Goal: Task Accomplishment & Management: Manage account settings

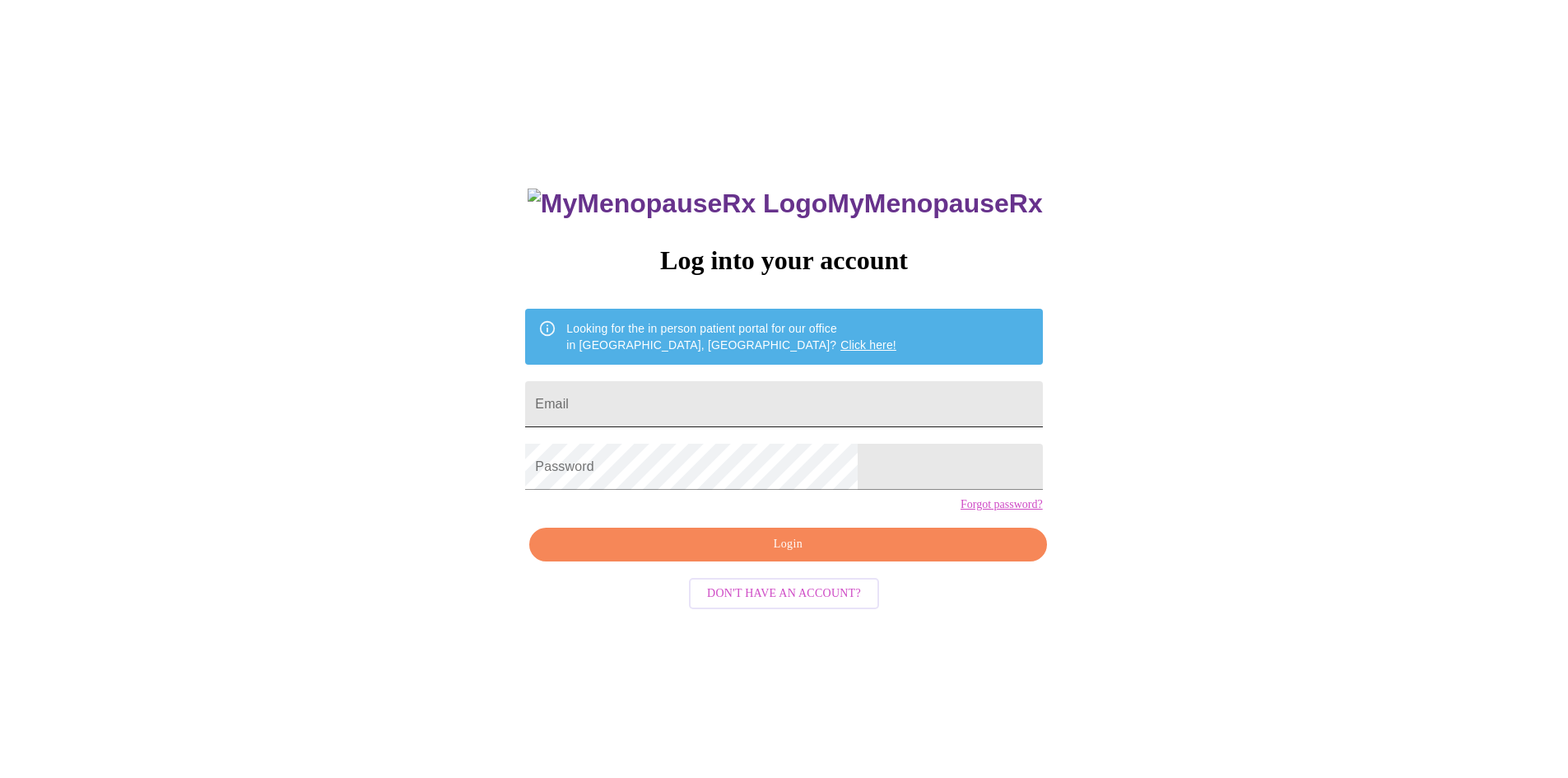
click at [749, 391] on input "Email" at bounding box center [784, 404] width 517 height 47
type input "cheapon1@comcast.net"
click at [757, 555] on span "Login" at bounding box center [788, 545] width 479 height 20
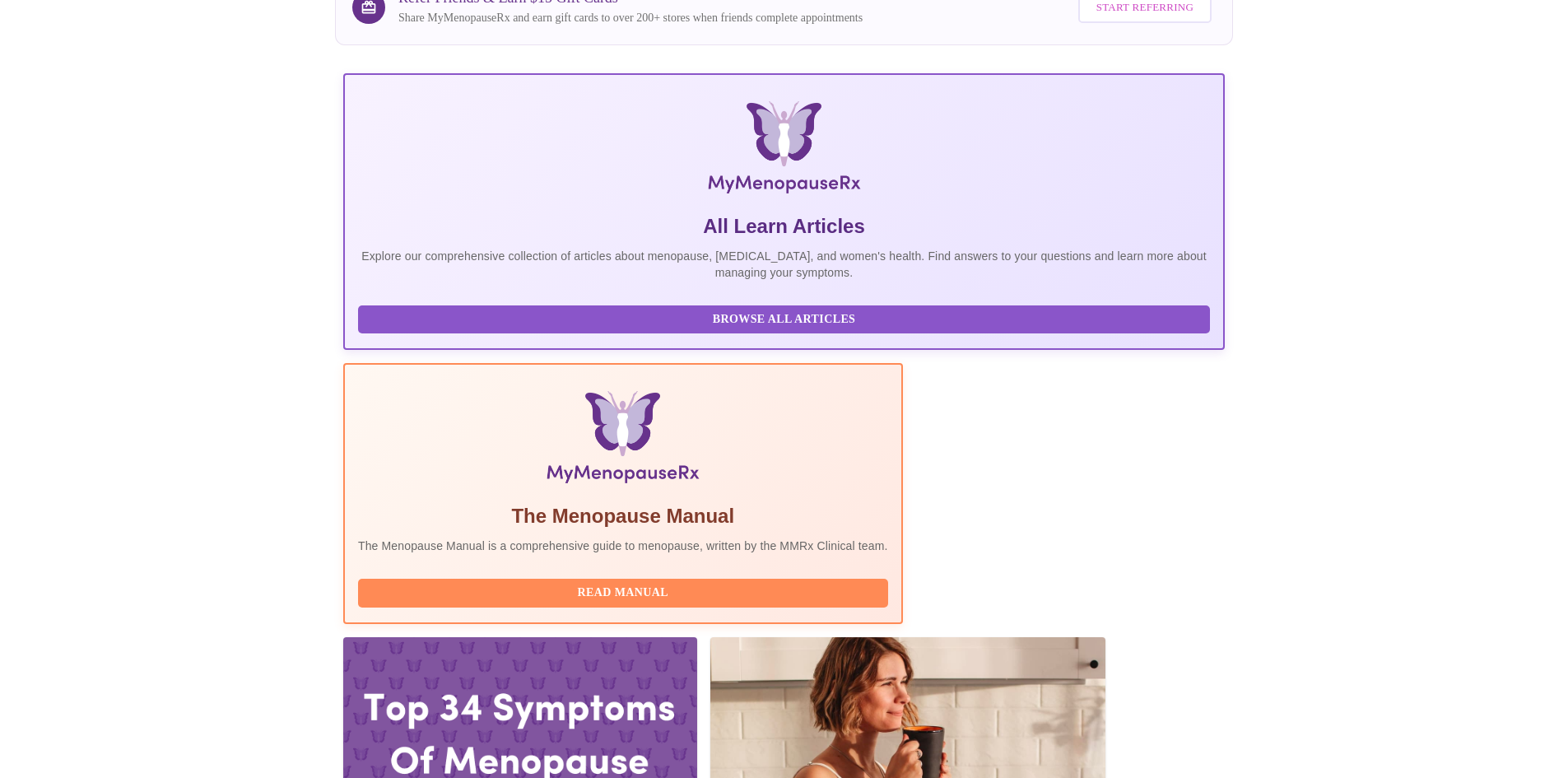
scroll to position [165, 0]
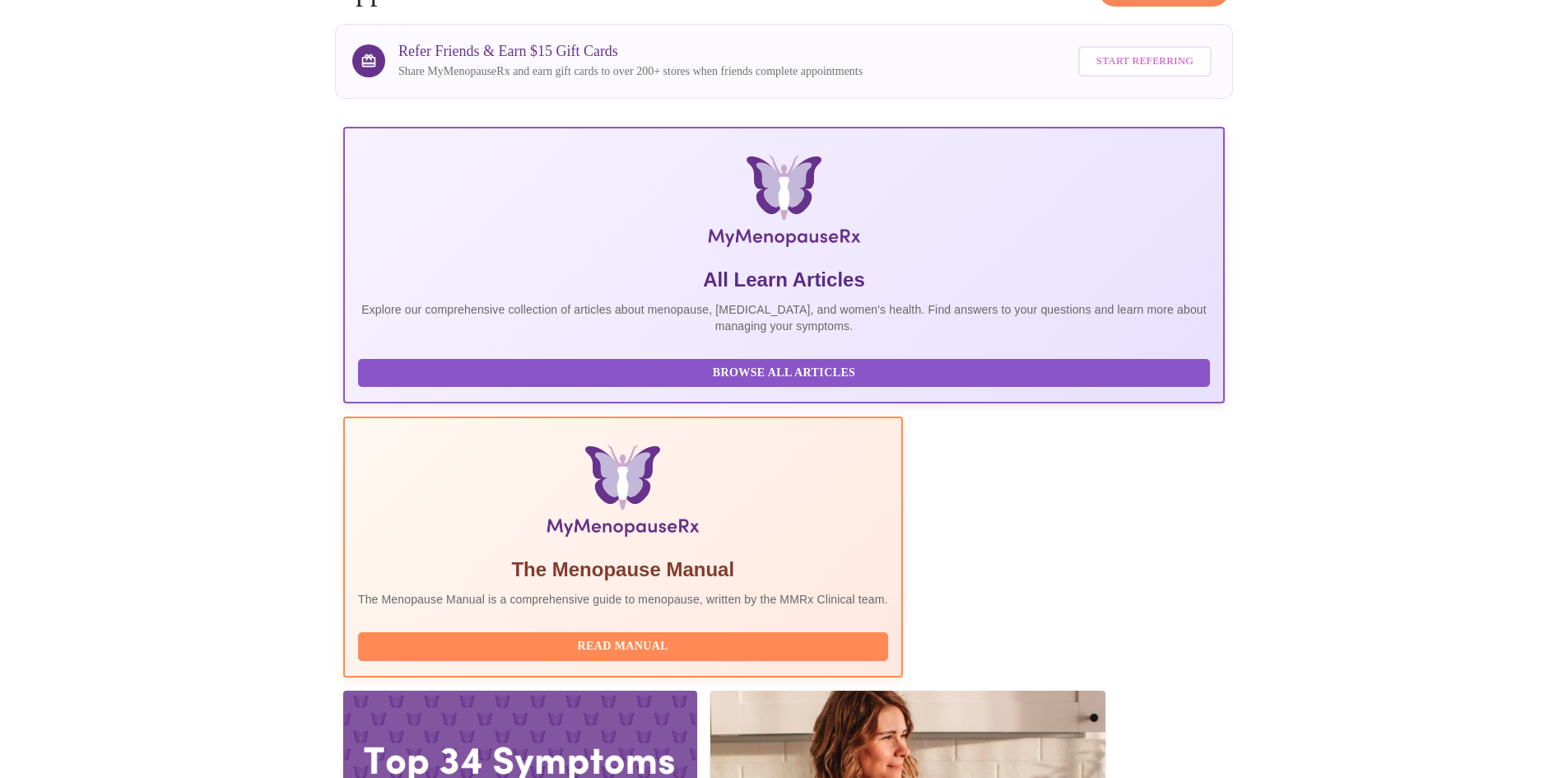
scroll to position [247, 0]
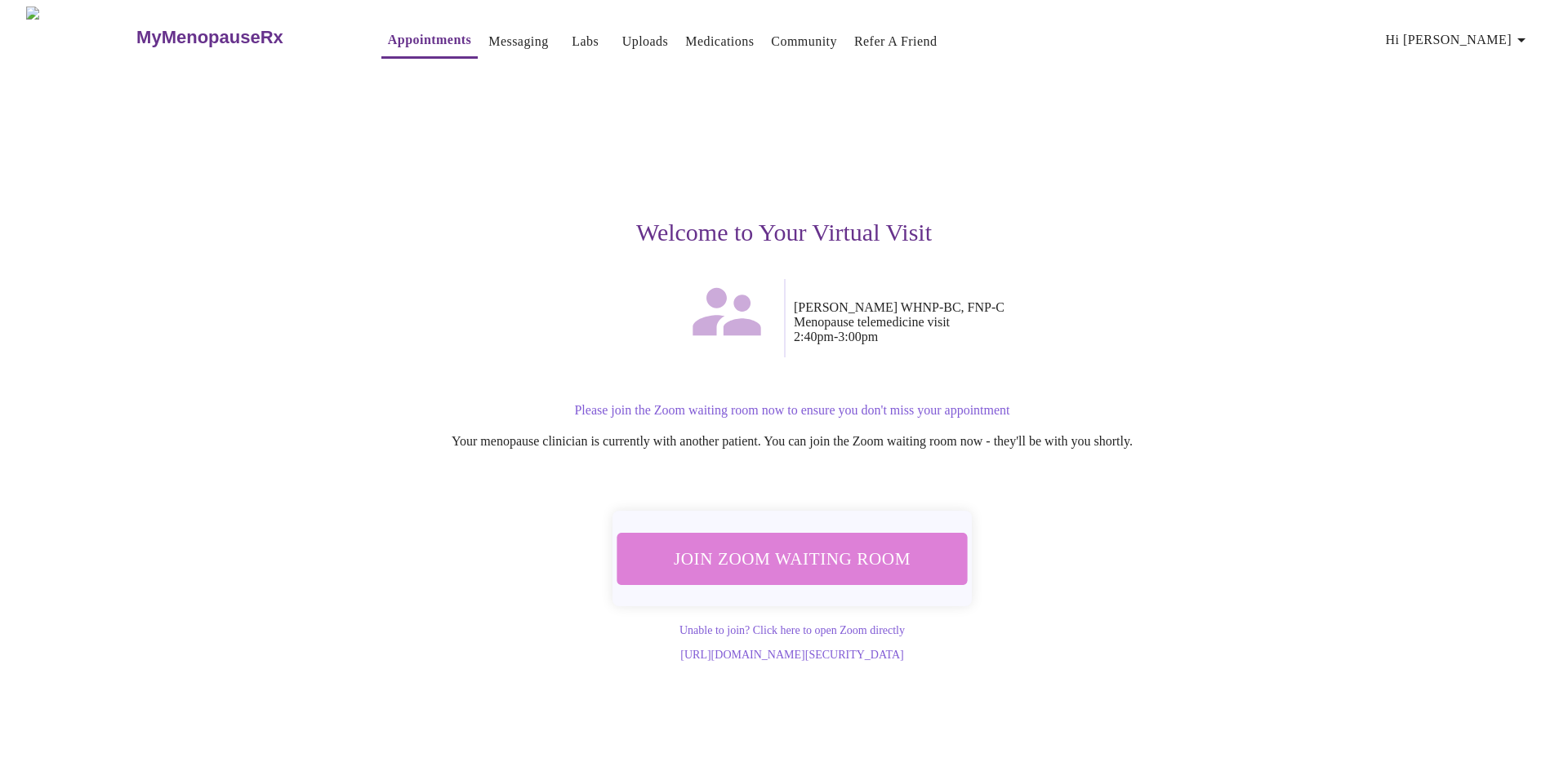
click at [834, 544] on span "Join Zoom Waiting Room" at bounding box center [792, 559] width 307 height 30
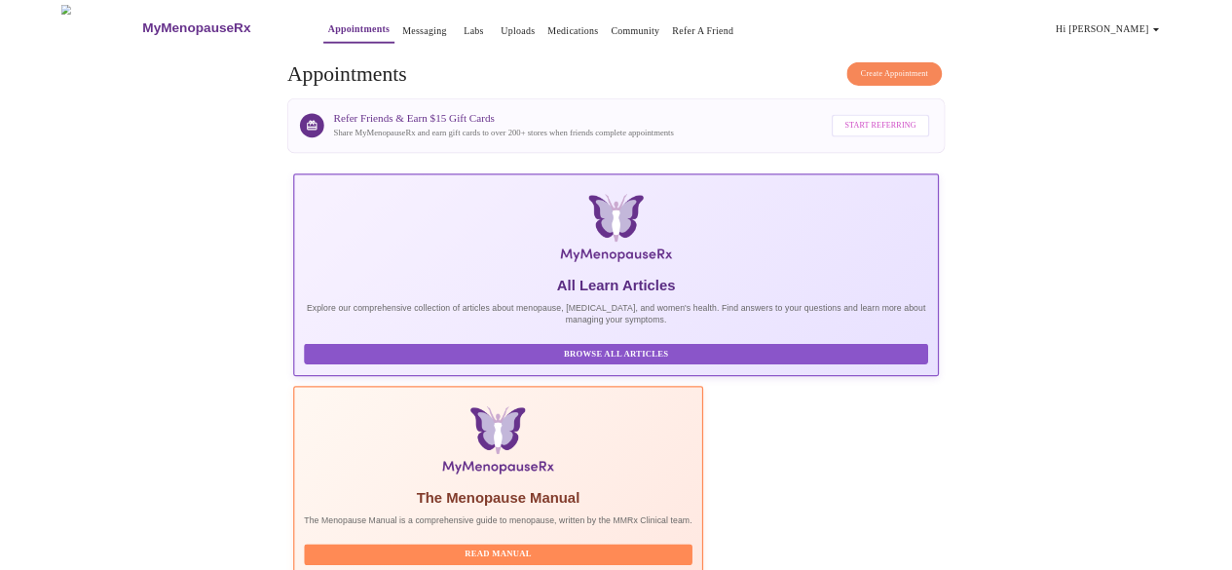
scroll to position [292, 0]
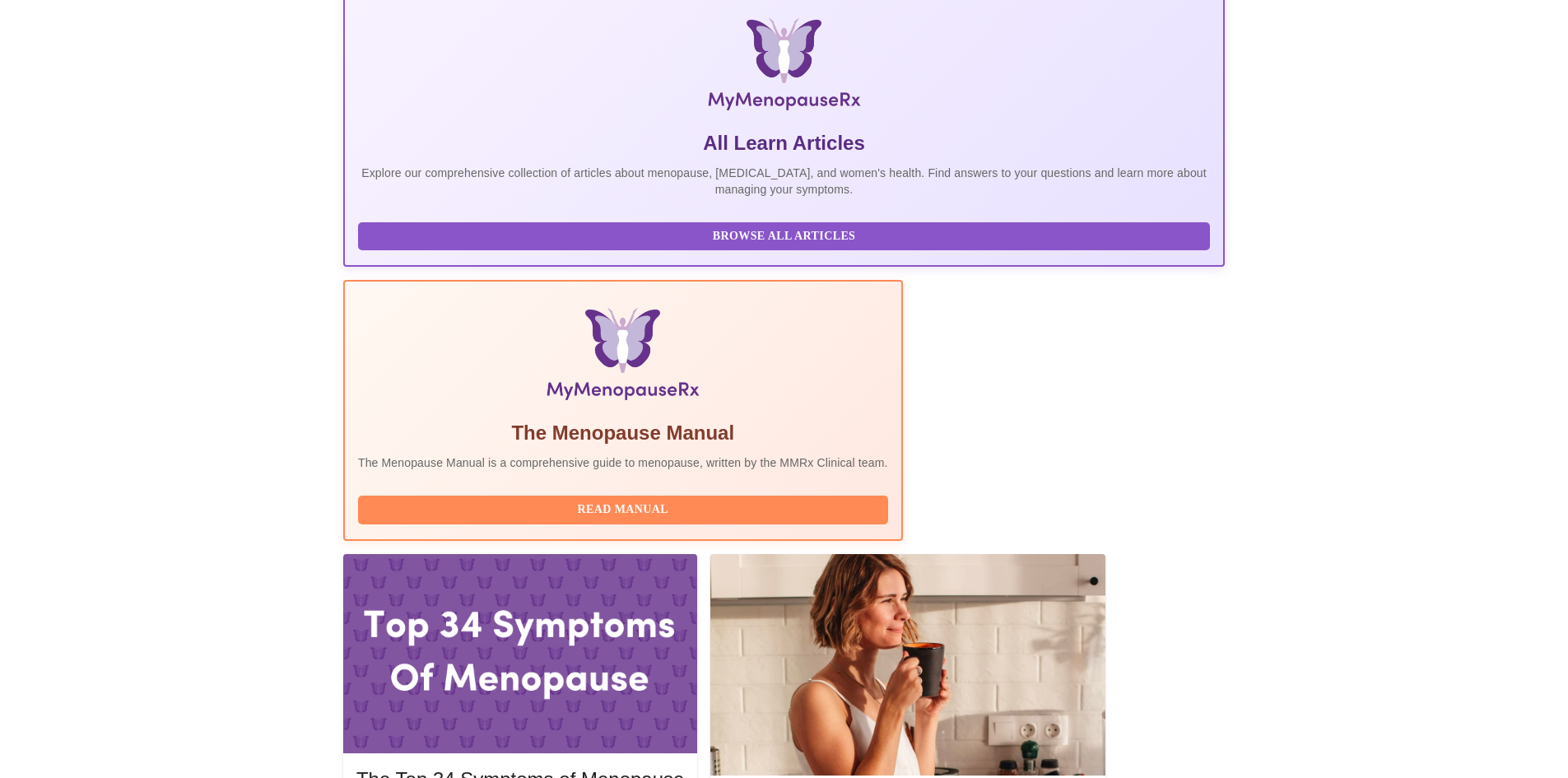
drag, startPoint x: 573, startPoint y: 425, endPoint x: 639, endPoint y: 420, distance: 66.2
copy h3 "WHNP-BC"
drag, startPoint x: 800, startPoint y: 690, endPoint x: 882, endPoint y: 691, distance: 82.0
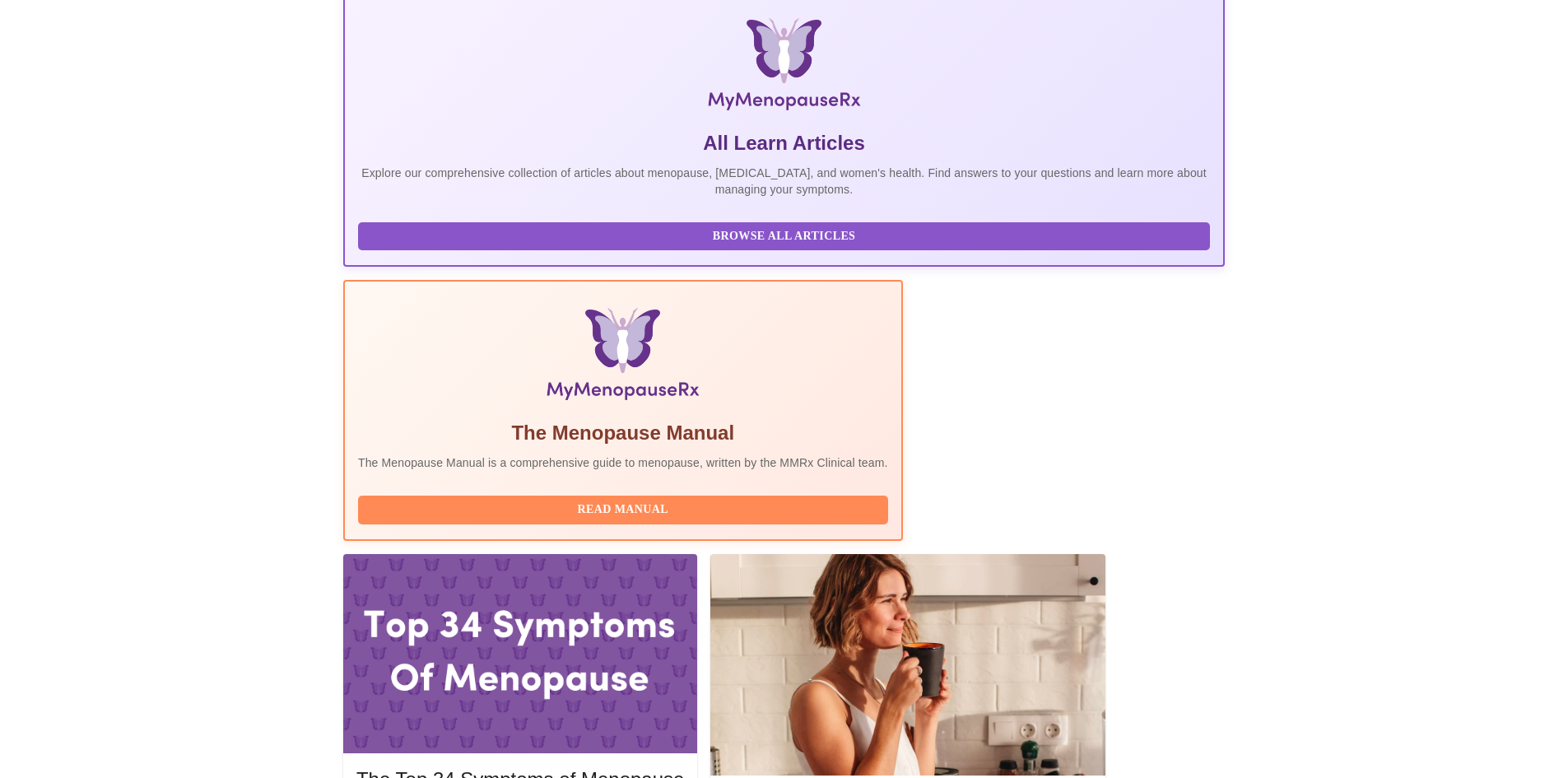
copy span "DNP, APRN"
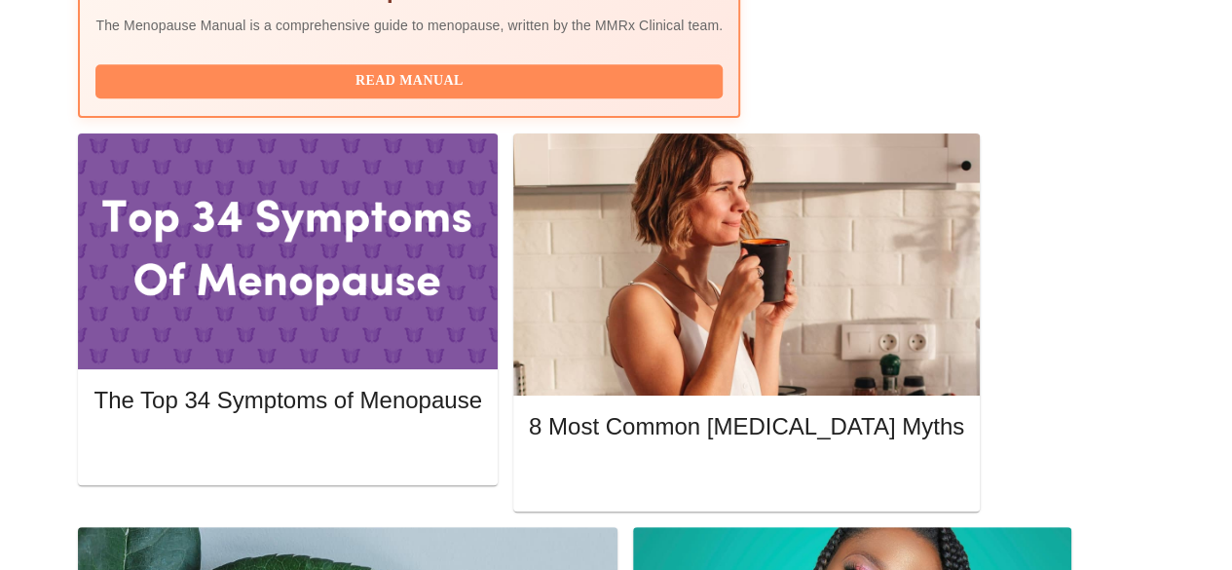
scroll to position [834, 0]
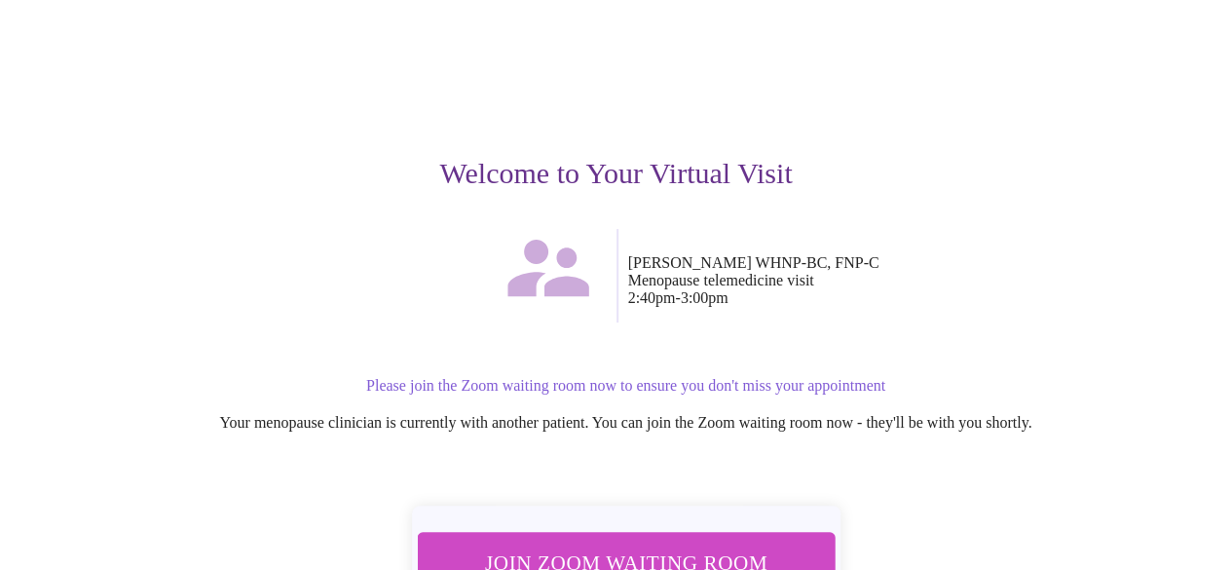
scroll to position [177, 0]
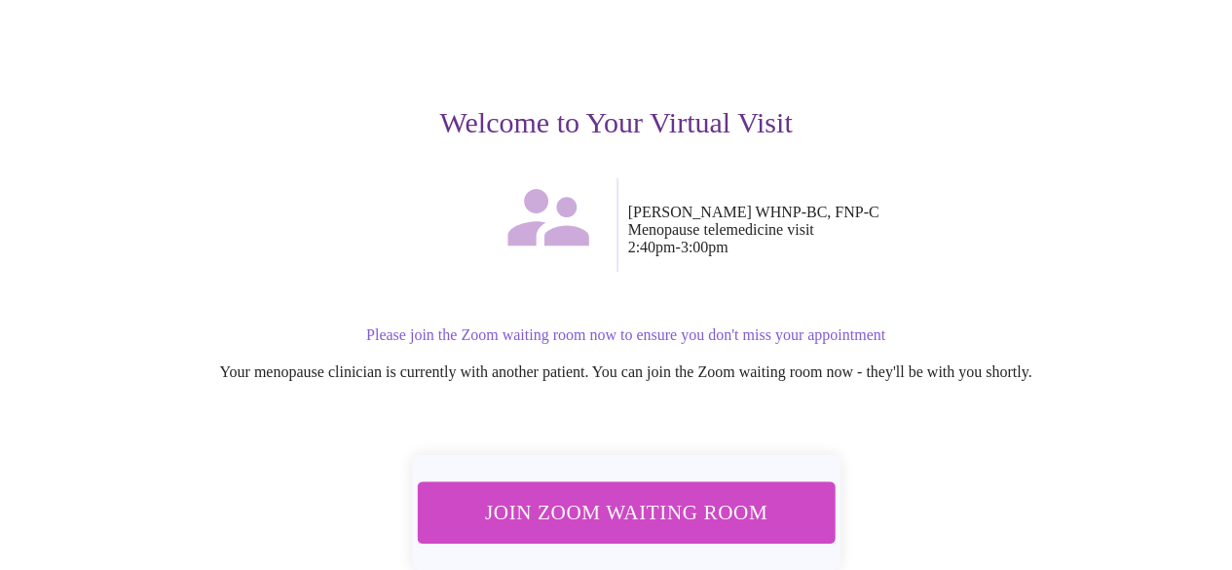
click at [1062, 363] on p "Your menopause clinician is currently with another patient. You can join the Zo…" at bounding box center [626, 372] width 1150 height 18
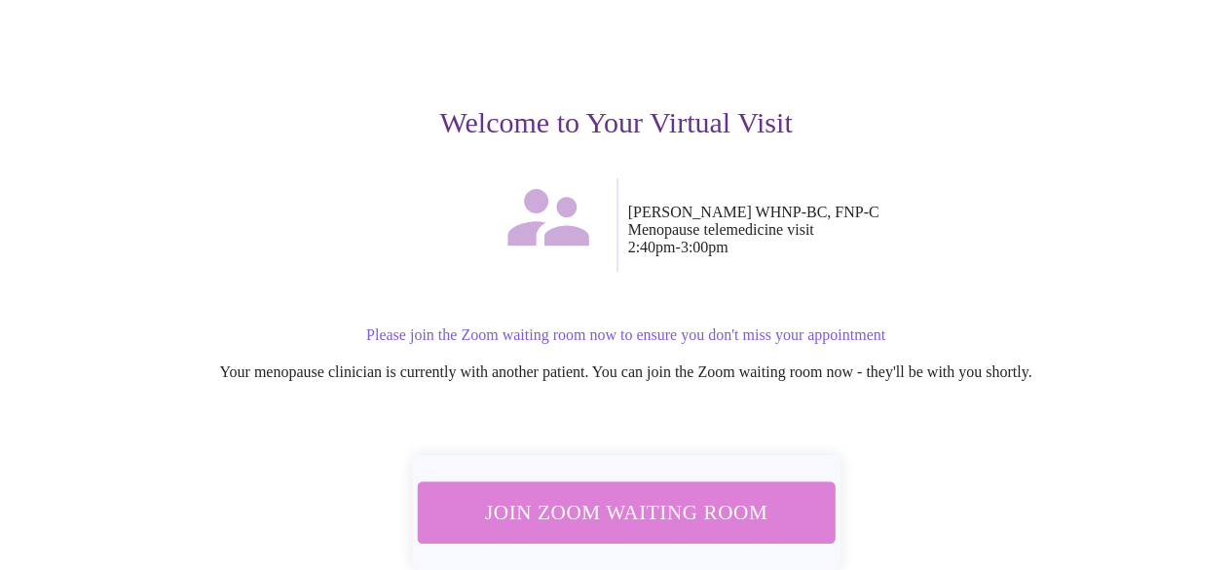
click at [738, 509] on span "Join Zoom Waiting Room" at bounding box center [625, 512] width 366 height 36
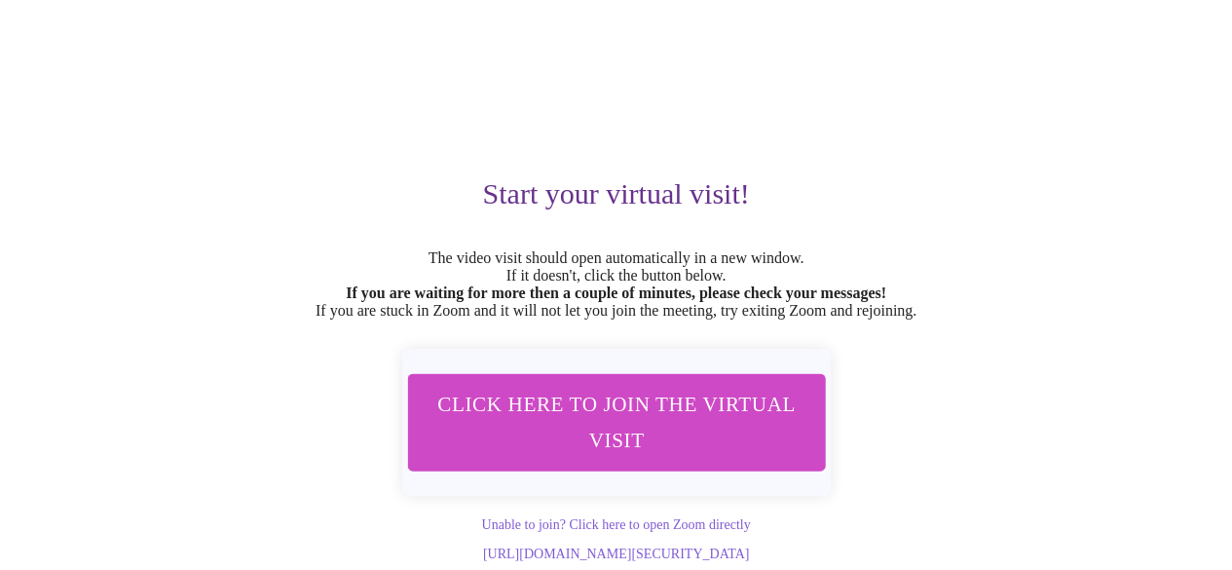
scroll to position [149, 0]
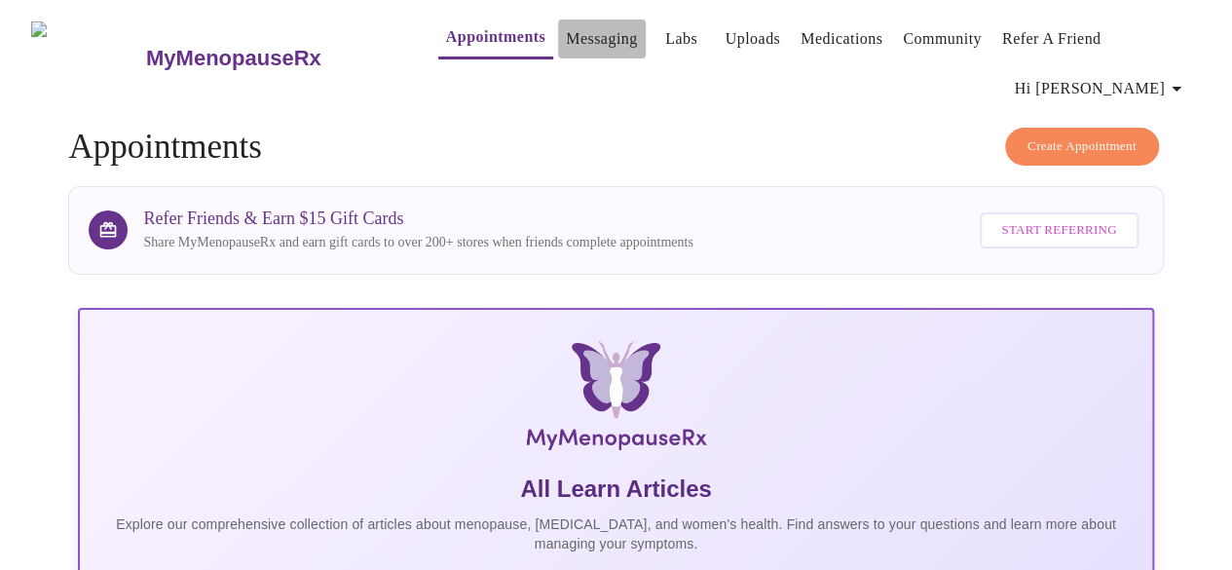
click at [566, 29] on link "Messaging" at bounding box center [601, 38] width 71 height 27
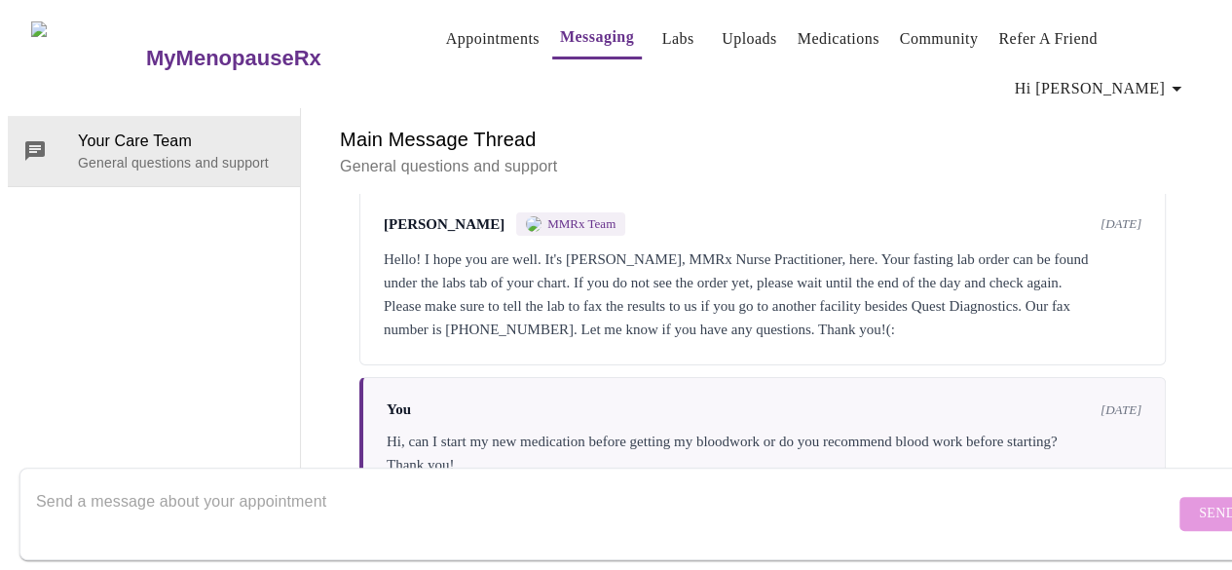
click at [446, 26] on link "Appointments" at bounding box center [493, 38] width 94 height 27
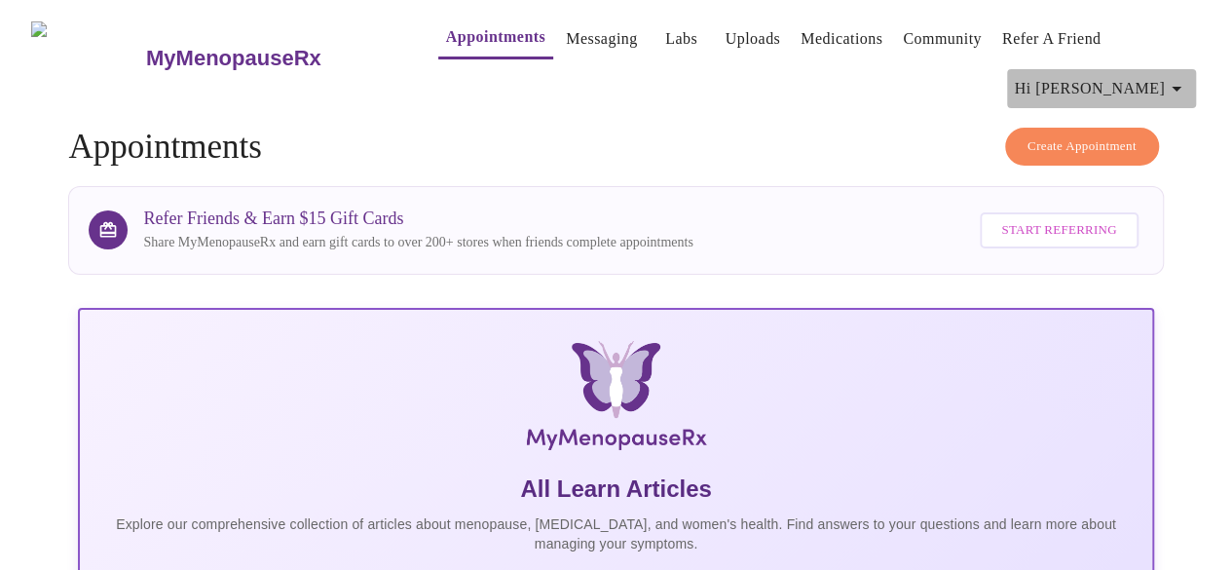
click at [1180, 81] on icon "button" at bounding box center [1176, 88] width 23 height 23
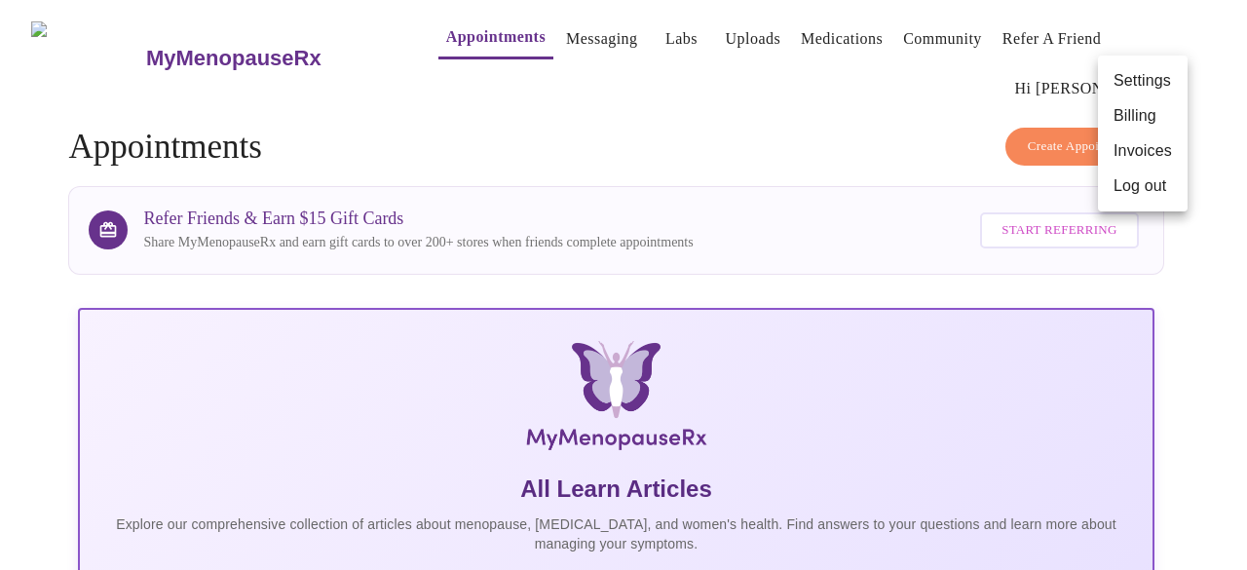
click at [635, 34] on div at bounding box center [623, 285] width 1247 height 570
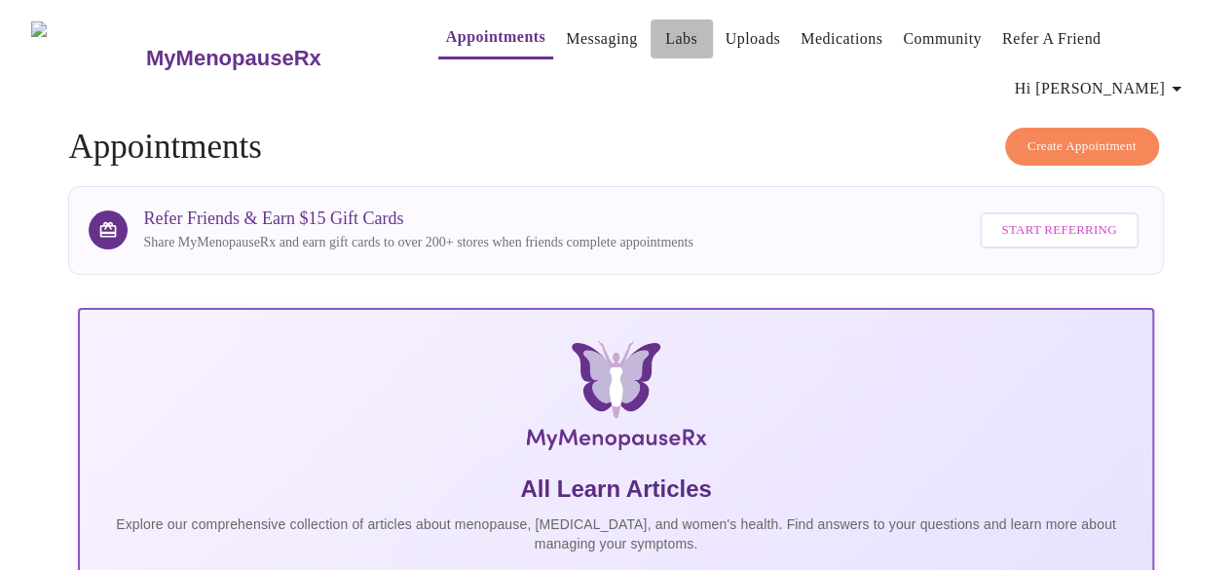
click at [665, 33] on link "Labs" at bounding box center [681, 38] width 32 height 27
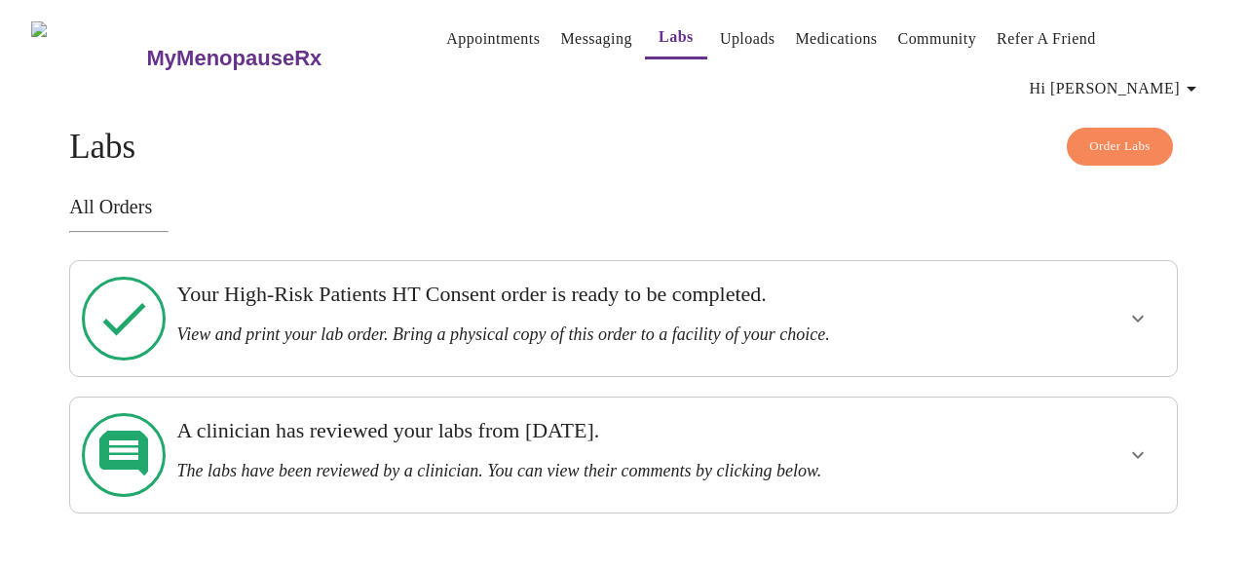
click at [826, 32] on link "Medications" at bounding box center [836, 38] width 82 height 27
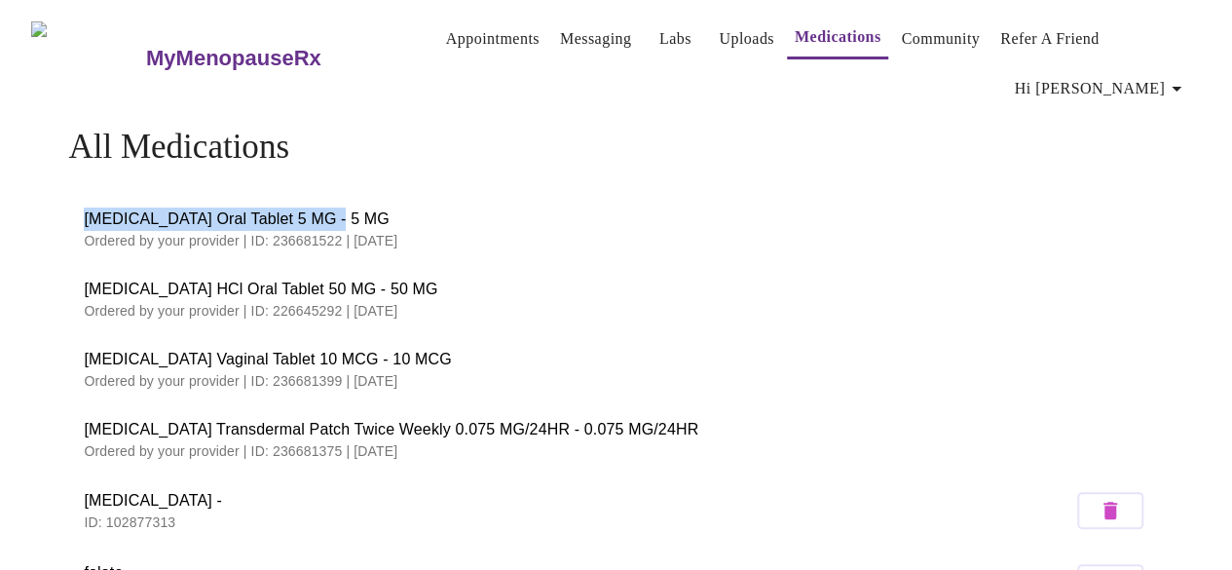
drag, startPoint x: 78, startPoint y: 213, endPoint x: 316, endPoint y: 218, distance: 237.7
click at [316, 218] on span "[MEDICAL_DATA] Oral Tablet 5 MG - 5 MG" at bounding box center [616, 218] width 1064 height 23
copy span "Norethindrone Acetate Oral Tablet"
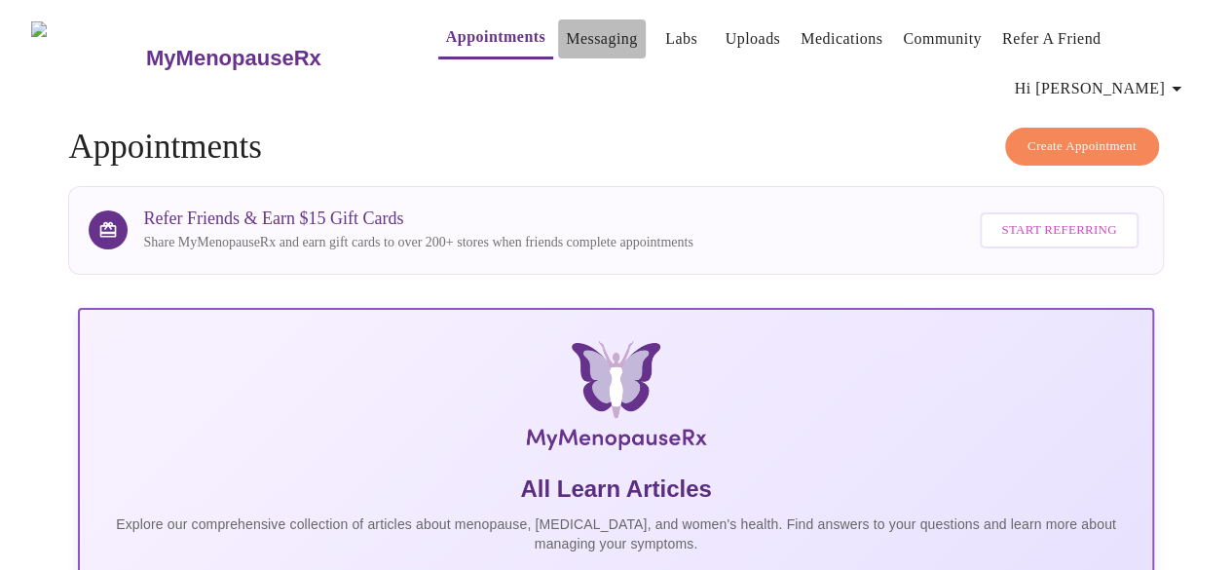
click at [576, 40] on link "Messaging" at bounding box center [601, 38] width 71 height 27
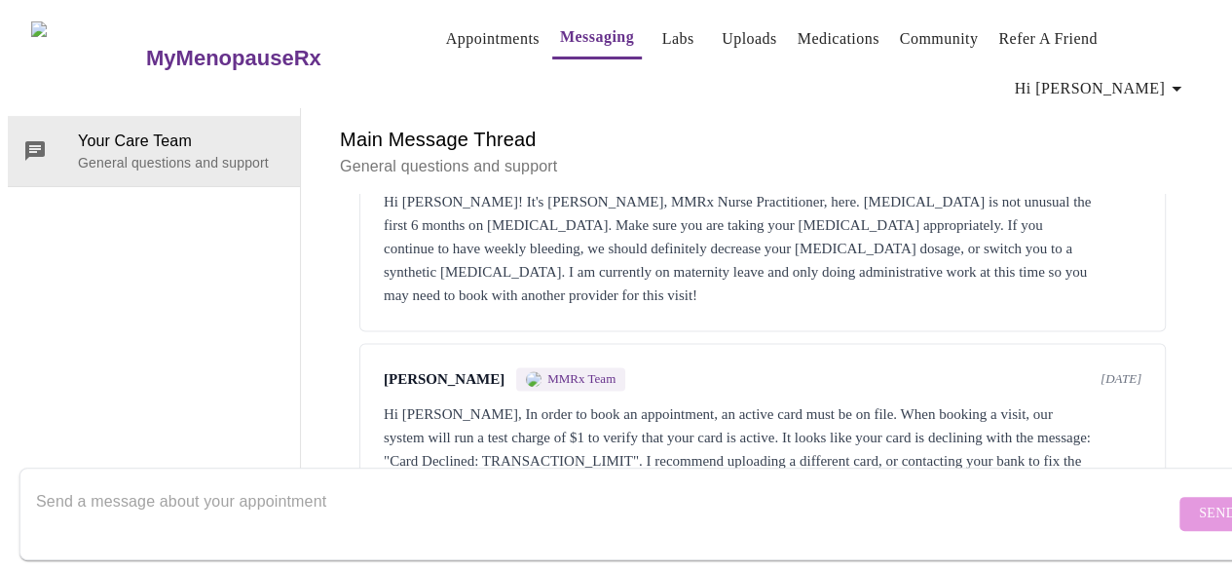
scroll to position [1412, 0]
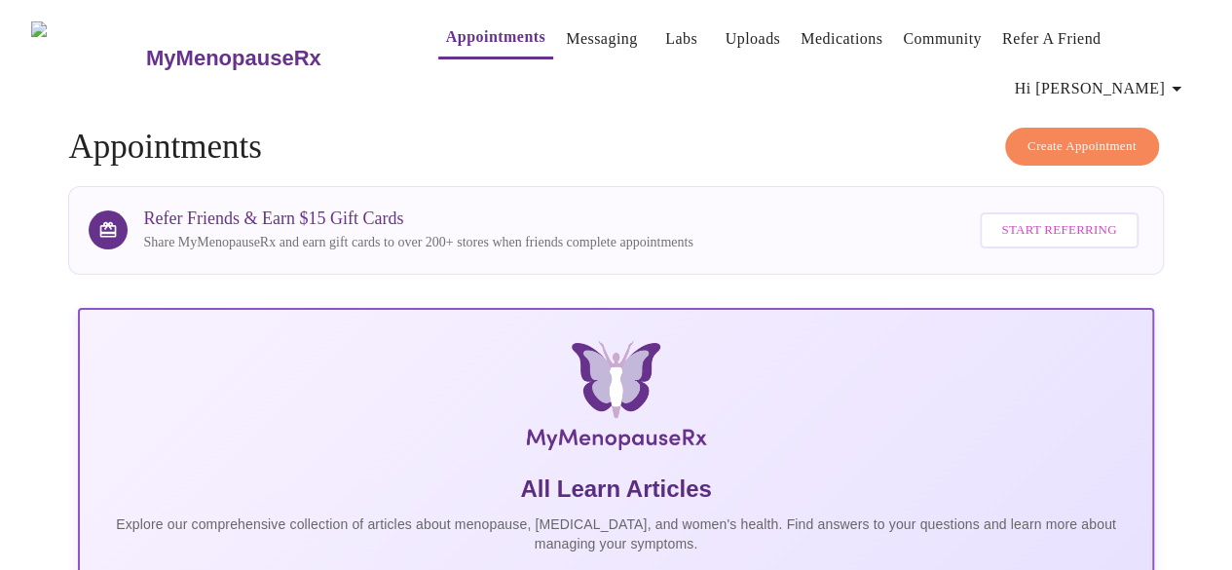
click at [827, 36] on link "Medications" at bounding box center [842, 38] width 82 height 27
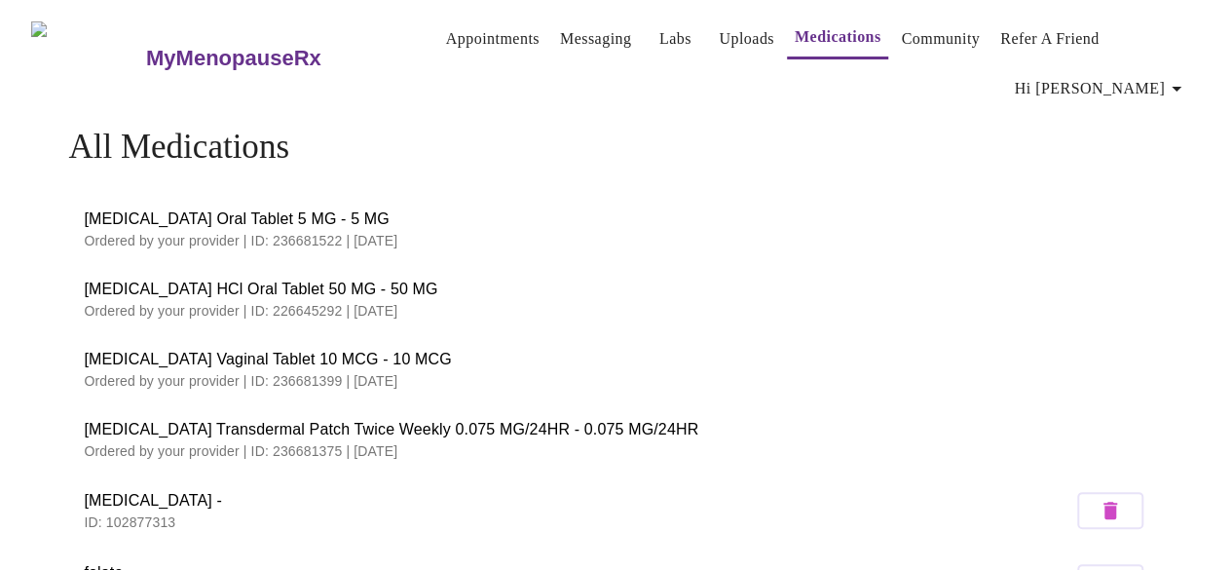
click at [560, 41] on link "Messaging" at bounding box center [595, 38] width 71 height 27
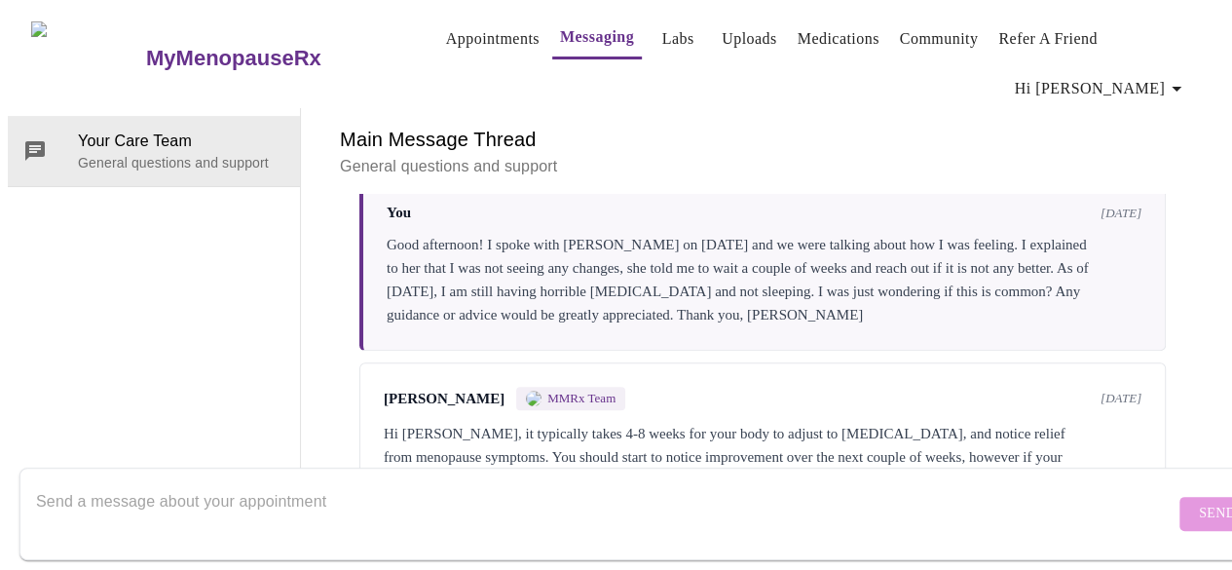
scroll to position [564, 0]
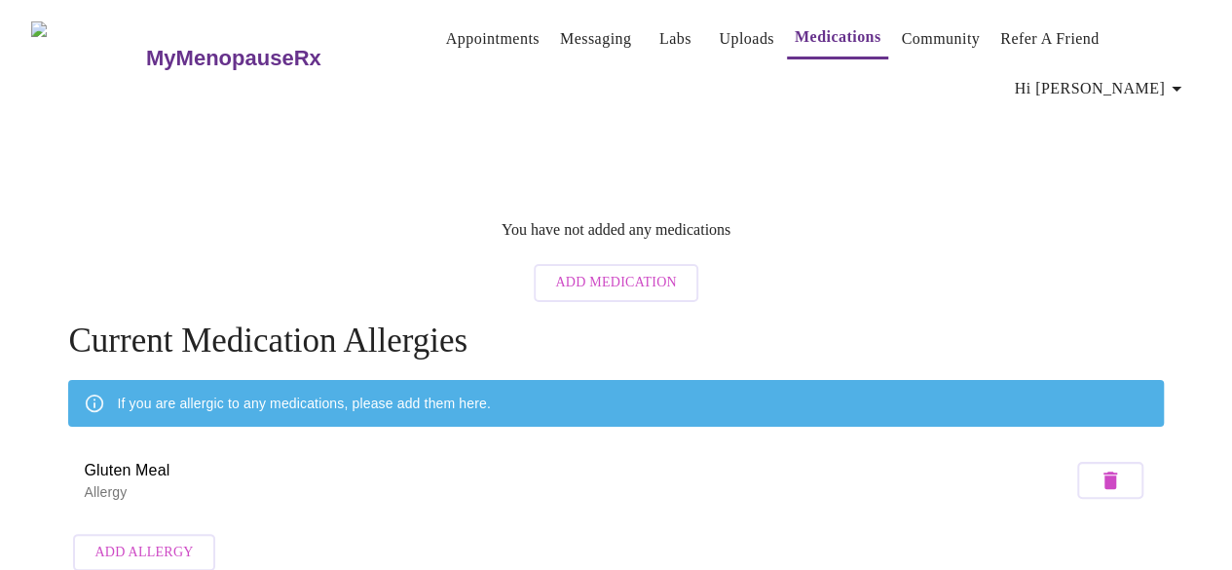
click at [468, 36] on link "Appointments" at bounding box center [493, 38] width 94 height 27
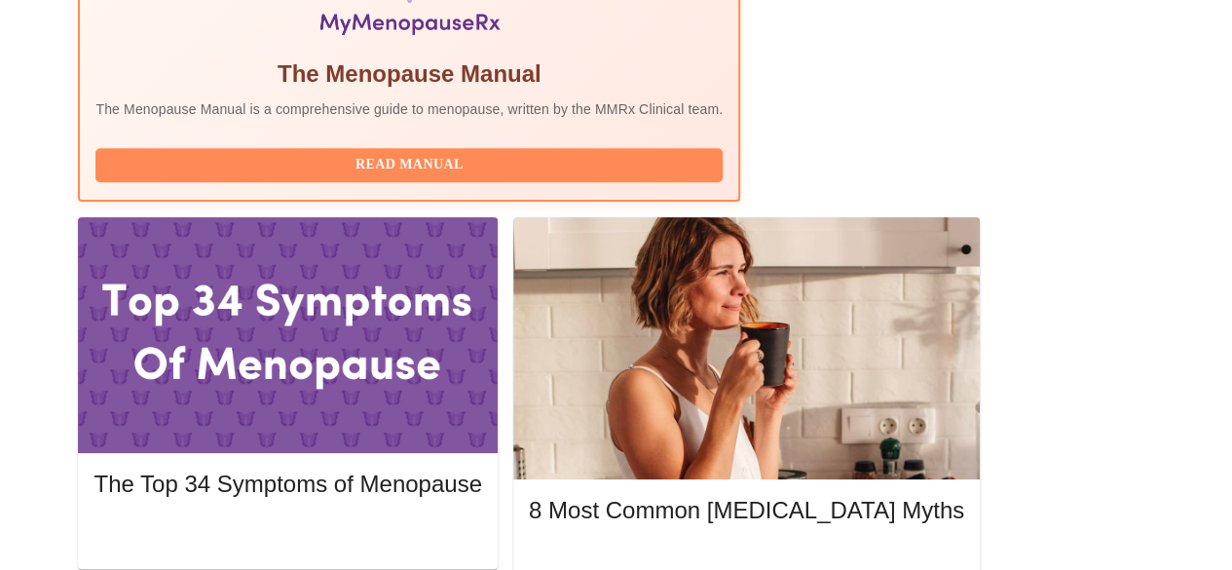
scroll to position [766, 0]
